Goal: Task Accomplishment & Management: Complete application form

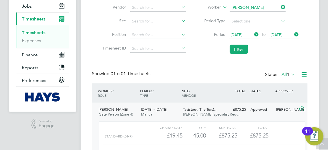
scroll to position [60, 0]
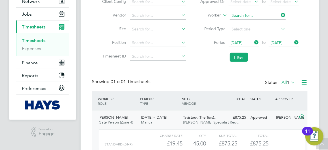
click at [269, 14] on input at bounding box center [258, 16] width 56 height 8
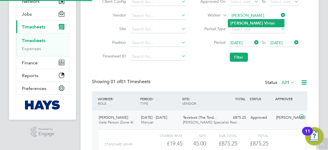
click at [256, 24] on li "Bradley Vi vian" at bounding box center [256, 23] width 56 height 8
type input "[PERSON_NAME]"
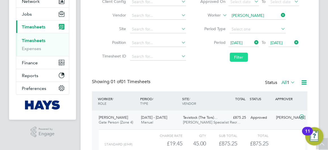
click at [238, 59] on button "Filter" at bounding box center [239, 56] width 18 height 9
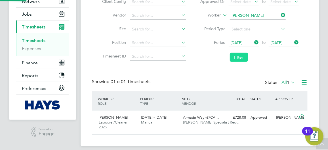
scroll to position [14, 42]
click at [239, 126] on div "Bradley Vivian Labourer/Cleaner 2025 13 - 19 Sep 2025 13 - 19 Sep 2025 Manual A…" at bounding box center [200, 122] width 216 height 24
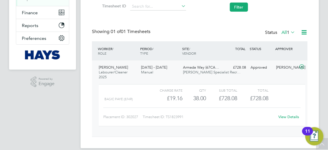
scroll to position [112, 0]
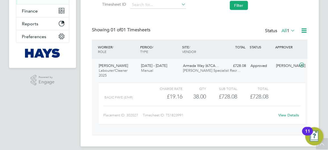
click at [282, 114] on link "View Details" at bounding box center [289, 114] width 21 height 5
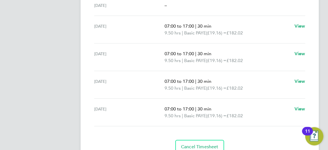
scroll to position [236, 0]
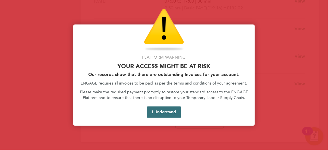
click at [159, 110] on button "I Understand" at bounding box center [164, 111] width 34 height 11
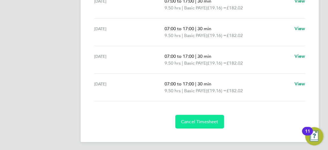
click at [199, 119] on span "Cancel Timesheet" at bounding box center [199, 122] width 37 height 6
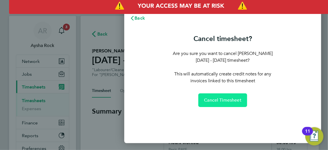
click at [219, 102] on span "Cancel Timesheet" at bounding box center [222, 100] width 37 height 6
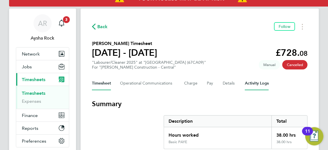
scroll to position [3, 0]
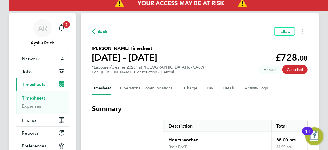
click at [31, 96] on link "Timesheets" at bounding box center [34, 97] width 24 height 5
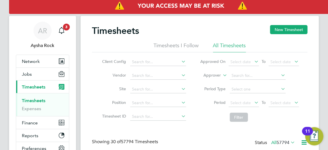
click at [222, 76] on icon at bounding box center [222, 73] width 0 height 5
click at [209, 83] on li "Worker" at bounding box center [207, 81] width 28 height 7
click at [242, 76] on input at bounding box center [258, 76] width 56 height 8
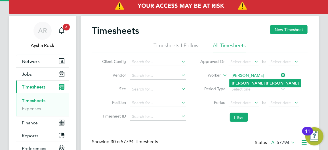
click at [259, 84] on li "Bradley Vivian" at bounding box center [266, 83] width 72 height 8
type input "[PERSON_NAME]"
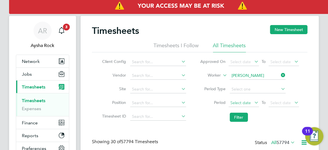
click at [253, 104] on span "Select date" at bounding box center [244, 103] width 30 height 8
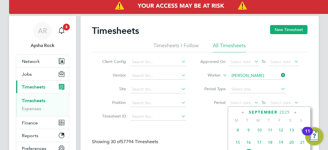
click at [240, 144] on span "15" at bounding box center [237, 141] width 11 height 11
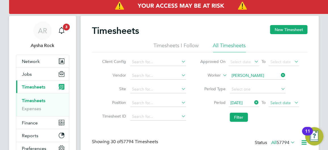
click at [287, 101] on span "Select date" at bounding box center [281, 102] width 20 height 5
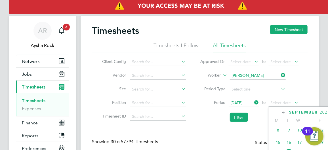
drag, startPoint x: 300, startPoint y: 111, endPoint x: 276, endPoint y: 109, distance: 23.9
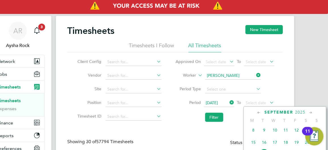
click at [297, 145] on span "19" at bounding box center [296, 141] width 11 height 11
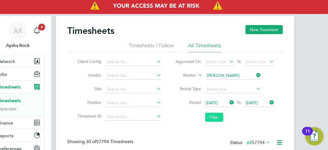
click at [210, 117] on button "Filter" at bounding box center [214, 116] width 18 height 9
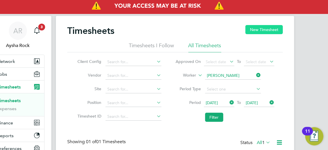
click at [256, 28] on button "New Timesheet" at bounding box center [263, 29] width 37 height 9
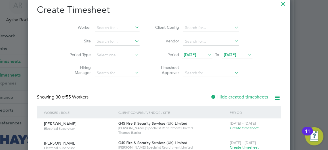
click at [134, 41] on icon at bounding box center [134, 41] width 0 height 8
click at [102, 50] on li "Armada Way (67CA09)" at bounding box center [104, 49] width 62 height 8
type input "Armada Way (67CA09)"
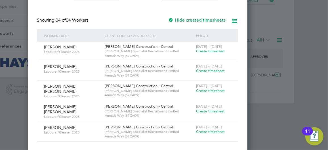
click at [209, 71] on span "Create timesheet" at bounding box center [210, 70] width 29 height 5
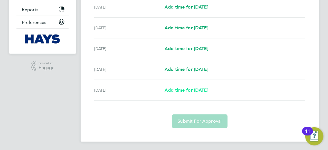
click at [200, 91] on span "Add time for [DATE]" at bounding box center [187, 89] width 44 height 5
select select "30"
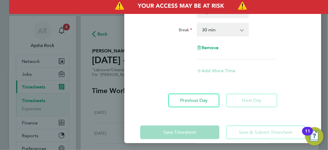
scroll to position [38, 0]
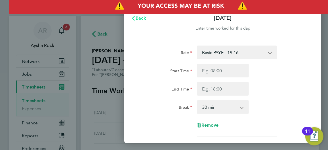
click at [142, 20] on span "Back" at bounding box center [141, 17] width 10 height 5
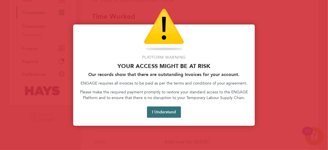
click at [171, 112] on button "I Understand" at bounding box center [164, 111] width 34 height 11
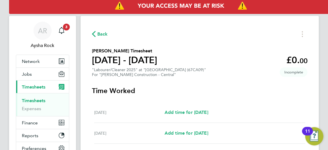
click at [98, 34] on span "Back" at bounding box center [102, 34] width 10 height 7
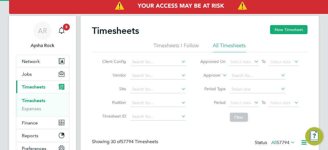
scroll to position [24, 43]
click at [222, 75] on icon at bounding box center [222, 73] width 0 height 5
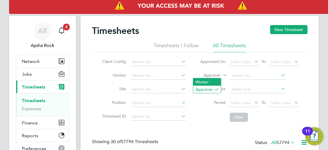
click at [210, 82] on li "Worker" at bounding box center [207, 81] width 28 height 7
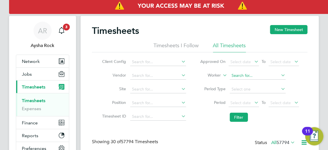
click at [233, 76] on input at bounding box center [258, 76] width 56 height 8
click at [258, 82] on li "Bradley Vivian" at bounding box center [266, 83] width 72 height 8
type input "[PERSON_NAME]"
click at [249, 106] on div "Select date To Select date" at bounding box center [264, 103] width 70 height 8
click at [253, 102] on icon at bounding box center [253, 102] width 0 height 8
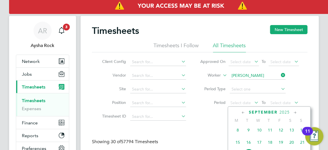
click at [238, 145] on span "15" at bounding box center [237, 141] width 11 height 11
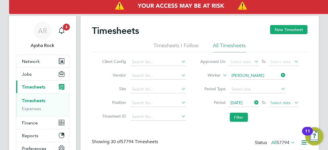
click at [285, 102] on span "Select date" at bounding box center [281, 102] width 20 height 5
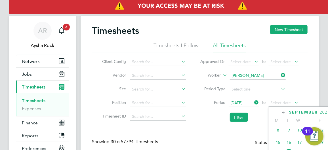
click at [321, 145] on span "19" at bounding box center [321, 141] width 11 height 11
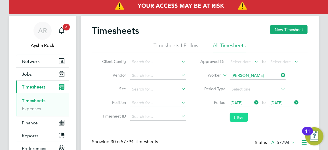
click at [239, 117] on button "Filter" at bounding box center [239, 116] width 18 height 9
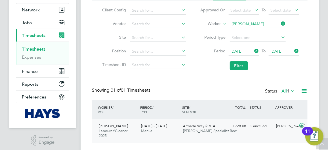
click at [259, 135] on div "Bradley Vivian Labourer/Cleaner 2025 13 - 19 Sep 2025 13 - 19 Sep 2025 Manual A…" at bounding box center [200, 131] width 216 height 24
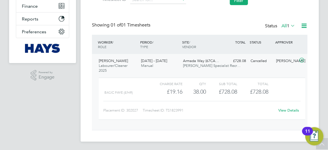
click at [289, 110] on link "View Details" at bounding box center [289, 110] width 21 height 5
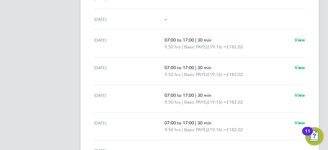
scroll to position [230, 0]
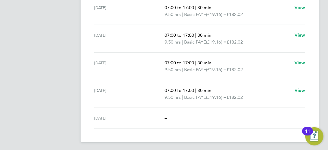
click at [165, 116] on span "–" at bounding box center [166, 117] width 2 height 5
click at [180, 114] on div "–" at bounding box center [235, 117] width 141 height 7
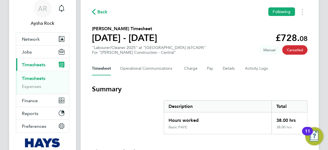
scroll to position [0, 0]
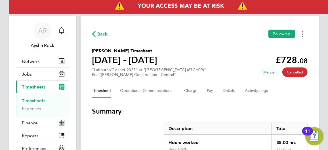
click at [302, 33] on icon "Timesheets Menu" at bounding box center [302, 34] width 1 height 6
click at [94, 35] on icon "button" at bounding box center [94, 34] width 4 height 6
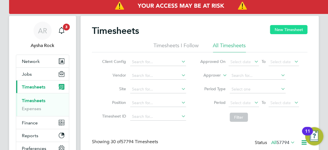
click at [293, 27] on button "New Timesheet" at bounding box center [288, 29] width 37 height 9
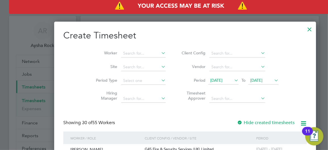
click at [160, 65] on icon at bounding box center [160, 66] width 0 height 8
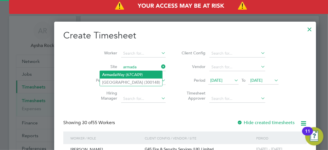
click at [127, 77] on li "Armada Way (67CA09)" at bounding box center [131, 75] width 62 height 8
type input "Armada Way (67CA09)"
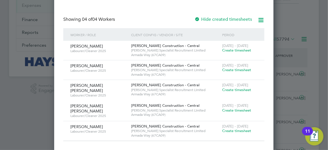
click at [234, 69] on span "Create timesheet" at bounding box center [236, 69] width 29 height 5
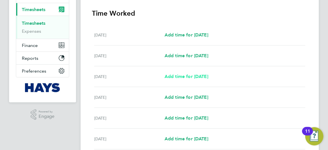
click at [186, 75] on span "Add time for [DATE]" at bounding box center [187, 75] width 44 height 5
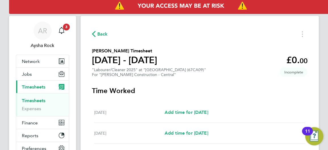
select select "30"
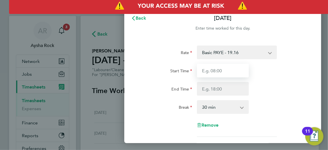
click at [233, 71] on input "Start Time" at bounding box center [223, 71] width 52 height 14
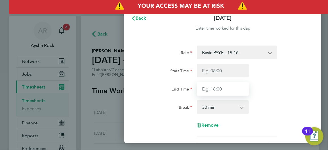
click at [227, 88] on input "End Time" at bounding box center [223, 89] width 52 height 14
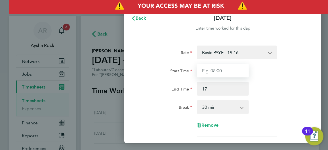
type input "17:00"
click at [228, 73] on input "Start Time" at bounding box center [223, 71] width 52 height 14
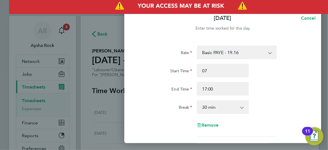
type input "07:00"
click at [255, 109] on div "Break 0 min 15 min 30 min 45 min 60 min 75 min 90 min" at bounding box center [223, 107] width 170 height 14
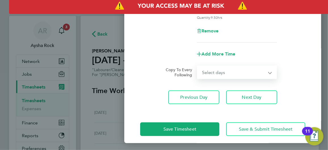
click at [236, 73] on select "Select days Day [DATE] [DATE] [DATE] [DATE]" at bounding box center [234, 72] width 73 height 12
select select "FRI"
click at [198, 66] on select "Select days Day [DATE] [DATE] [DATE] [DATE]" at bounding box center [234, 72] width 73 height 12
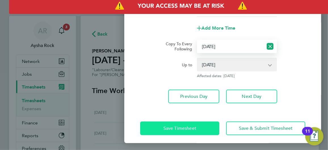
click at [201, 125] on button "Save Timesheet" at bounding box center [179, 128] width 79 height 14
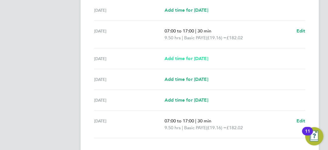
click at [205, 56] on span "Add time for [DATE]" at bounding box center [187, 58] width 44 height 5
select select "30"
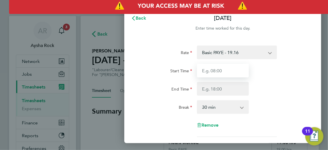
click at [225, 70] on input "Start Time" at bounding box center [223, 71] width 52 height 14
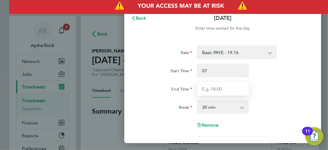
type input "07:00"
click at [222, 88] on input "End Time" at bounding box center [223, 89] width 52 height 14
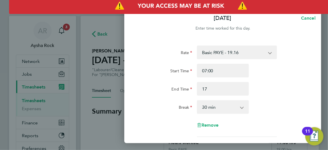
type input "17:00"
click at [261, 89] on div "End Time 17:00" at bounding box center [223, 89] width 170 height 14
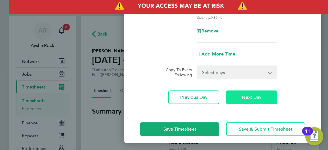
click at [251, 94] on span "Next Day" at bounding box center [252, 97] width 20 height 6
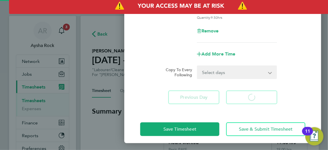
select select "30"
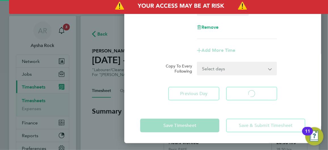
select select "30"
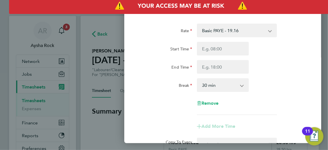
scroll to position [20, 0]
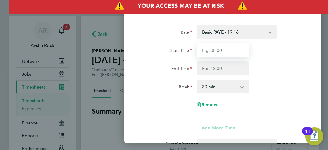
click at [234, 51] on input "Start Time" at bounding box center [223, 50] width 52 height 14
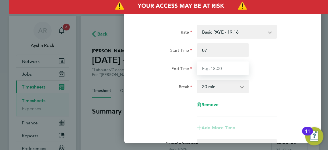
type input "07:00"
click at [236, 65] on input "End Time" at bounding box center [223, 68] width 52 height 14
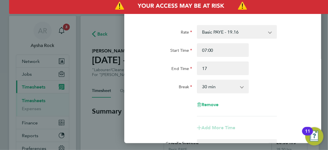
type input "17:00"
click at [260, 73] on div "End Time 17:00" at bounding box center [223, 68] width 170 height 14
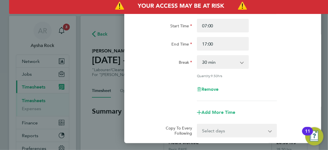
scroll to position [72, 0]
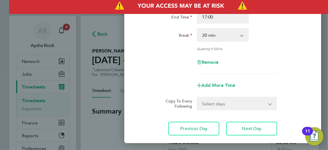
click at [235, 104] on select "Select days Day [DATE] [DATE]" at bounding box center [234, 103] width 73 height 12
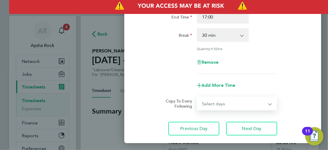
select select "THU"
click at [198, 97] on select "Select days Day [DATE] [DATE]" at bounding box center [234, 103] width 73 height 12
select select "[DATE]"
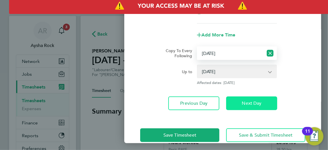
scroll to position [123, 0]
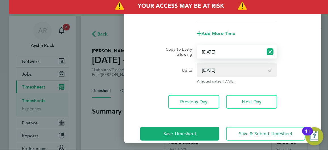
click at [270, 69] on app-icon-cross-button at bounding box center [273, 70] width 7 height 12
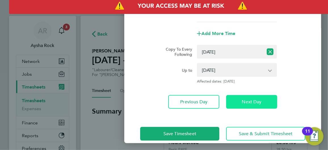
click at [247, 102] on span "Next Day" at bounding box center [252, 102] width 20 height 6
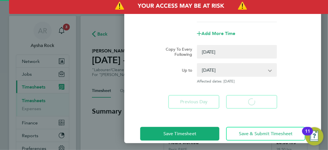
select select "0: null"
select select "30"
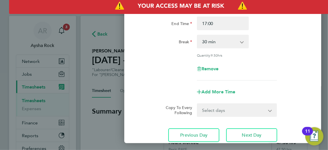
scroll to position [77, 0]
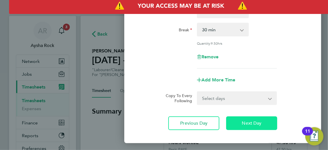
click at [245, 122] on span "Next Day" at bounding box center [252, 123] width 20 height 6
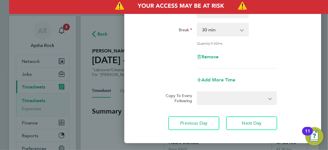
select select "30"
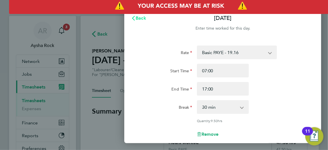
click at [142, 18] on span "Back" at bounding box center [141, 17] width 10 height 5
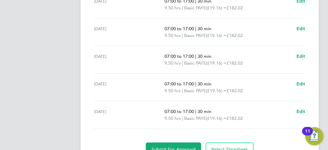
scroll to position [264, 0]
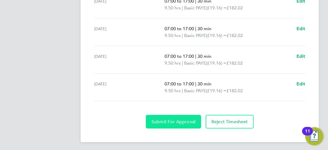
click at [179, 117] on button "Submit For Approval" at bounding box center [173, 122] width 55 height 14
